Goal: Navigation & Orientation: Find specific page/section

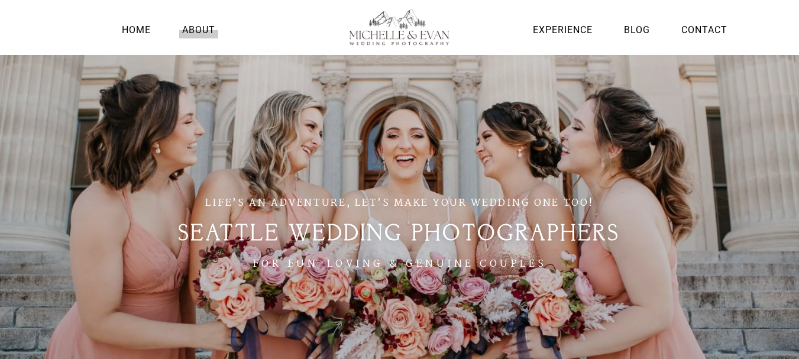
click at [206, 30] on link "About" at bounding box center [198, 30] width 39 height 16
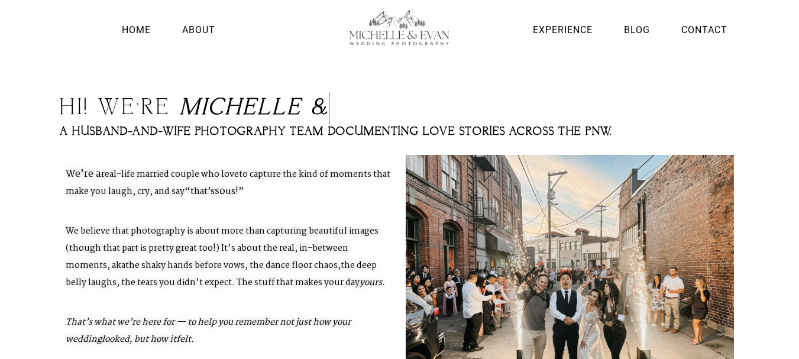
scroll to position [1, 0]
click at [545, 25] on link "Experience" at bounding box center [563, 30] width 66 height 16
